Goal: Transaction & Acquisition: Book appointment/travel/reservation

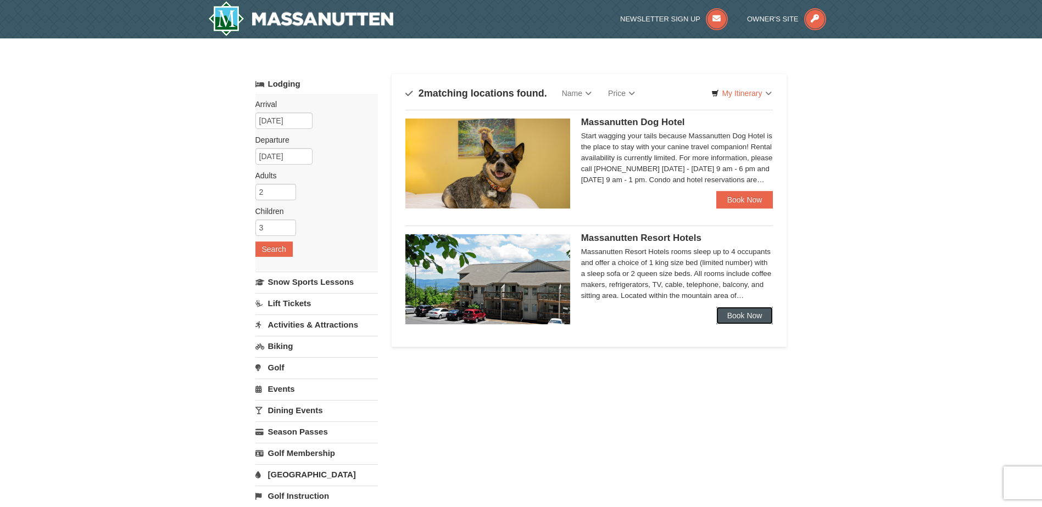
click at [739, 312] on link "Book Now" at bounding box center [744, 316] width 57 height 18
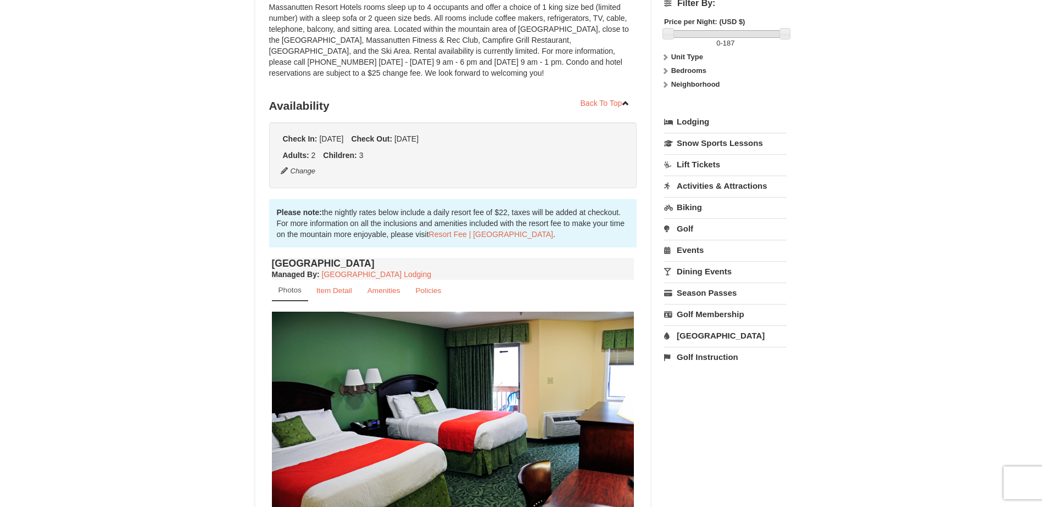
scroll to position [220, 0]
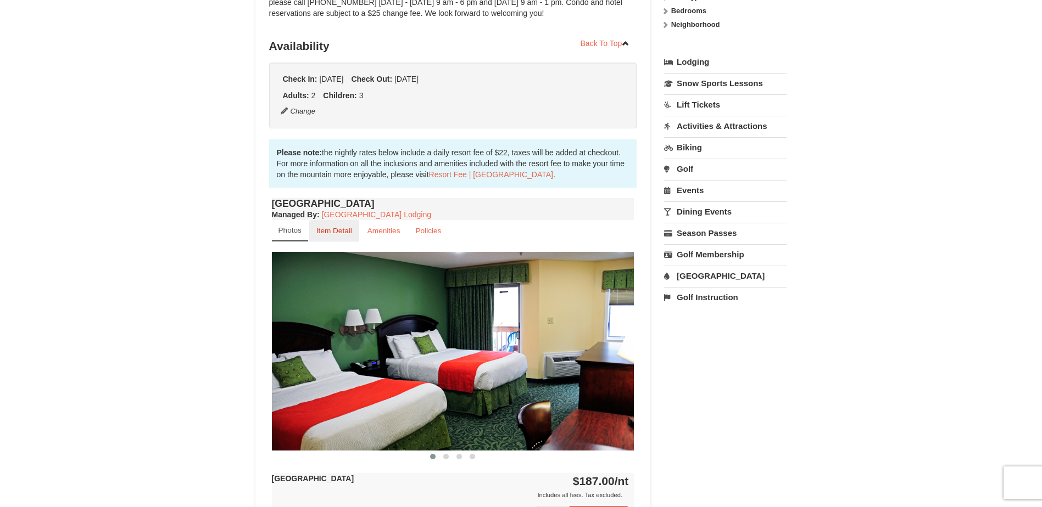
click at [336, 234] on small "Item Detail" at bounding box center [334, 231] width 36 height 8
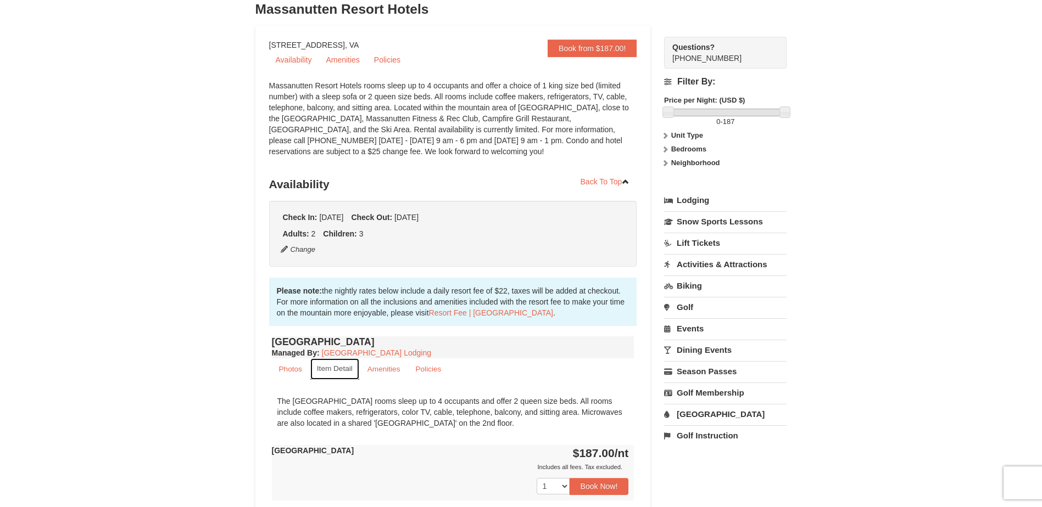
scroll to position [0, 0]
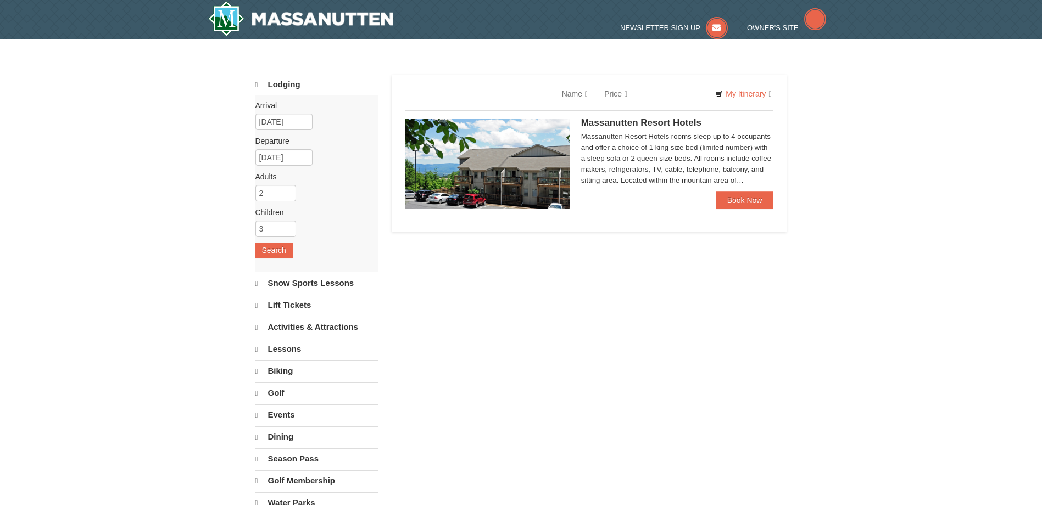
select select "10"
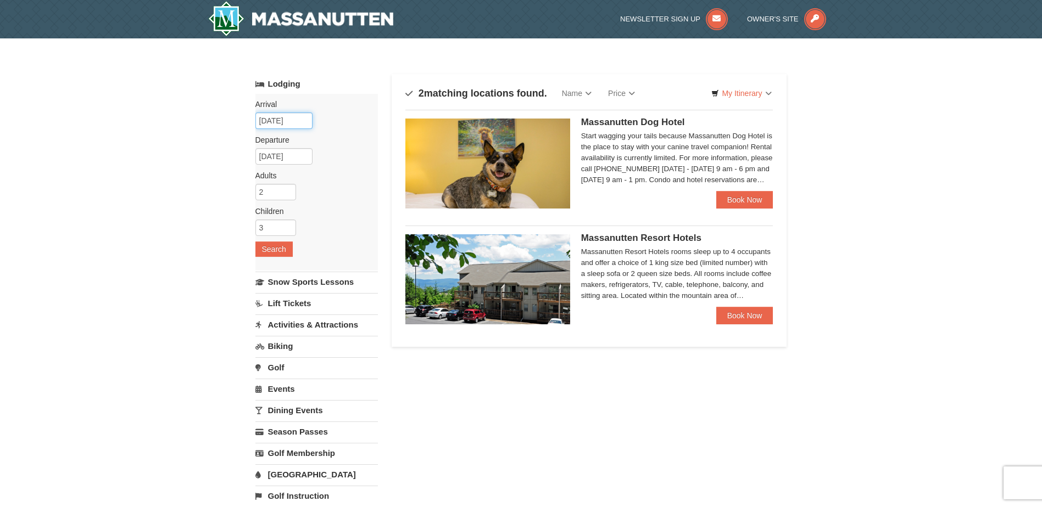
click at [294, 115] on input "[DATE]" at bounding box center [283, 121] width 57 height 16
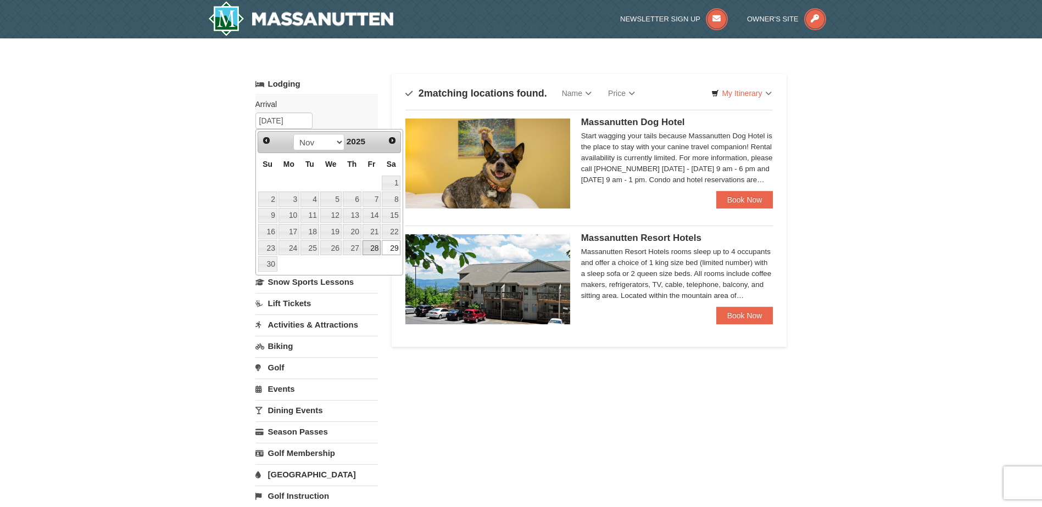
click at [376, 247] on link "28" at bounding box center [371, 248] width 19 height 15
type input "11/28/2025"
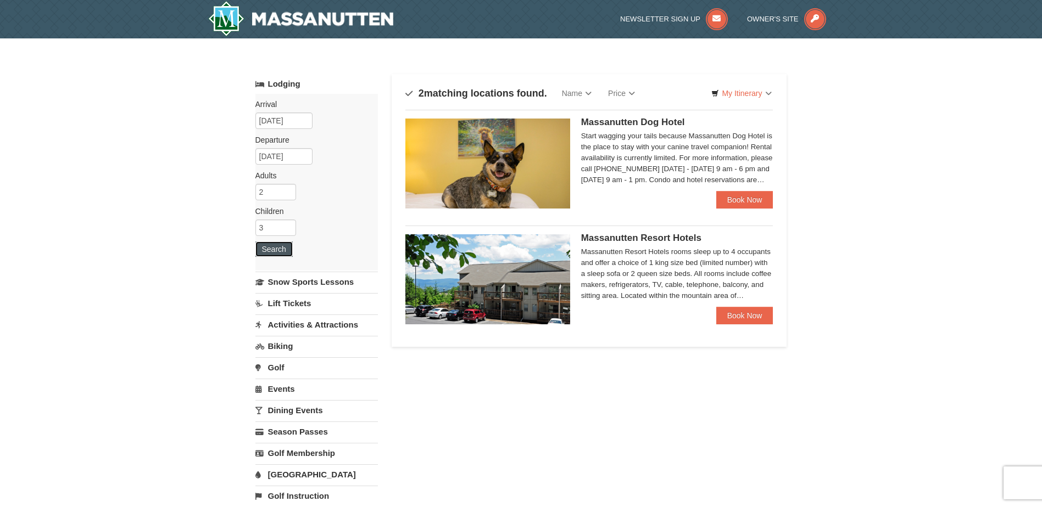
click at [284, 247] on button "Search" at bounding box center [273, 249] width 37 height 15
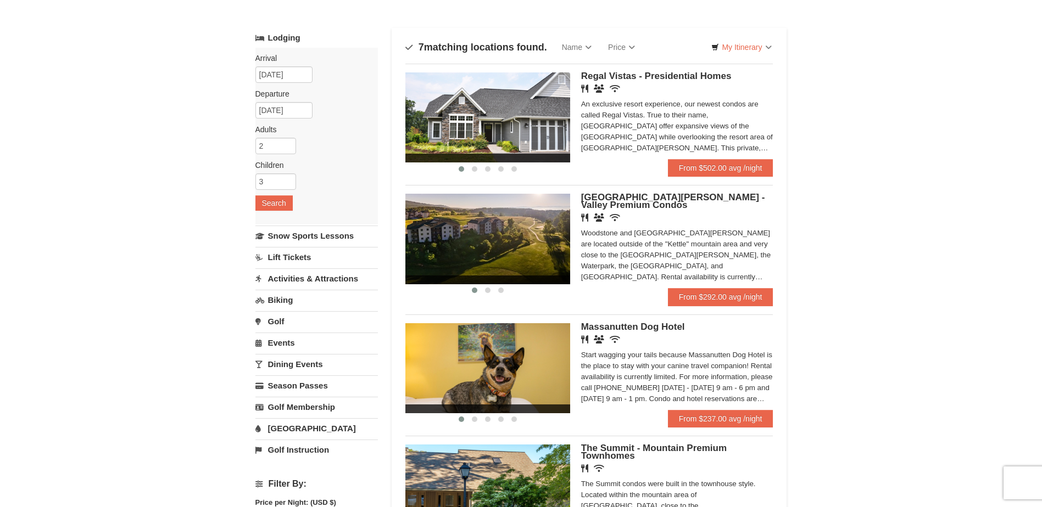
scroll to position [110, 0]
